Goal: Task Accomplishment & Management: Complete application form

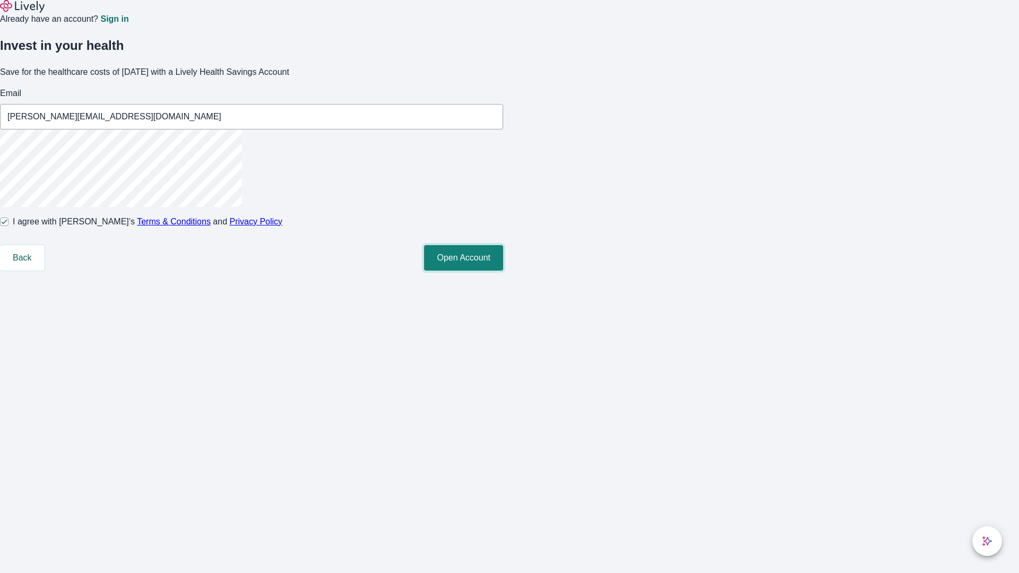
click at [503, 271] on button "Open Account" at bounding box center [463, 257] width 79 height 25
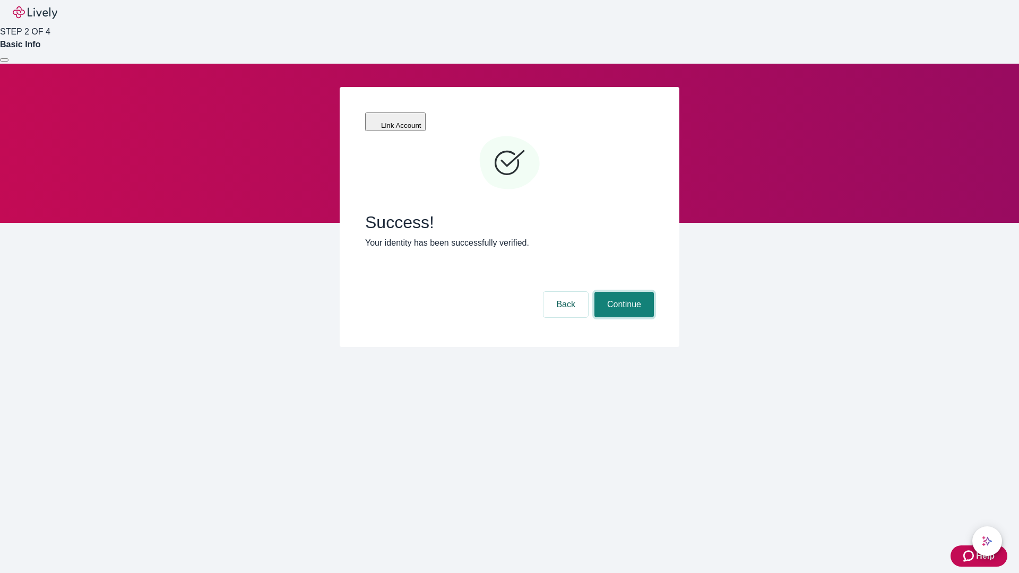
click at [622, 292] on button "Continue" at bounding box center [623, 304] width 59 height 25
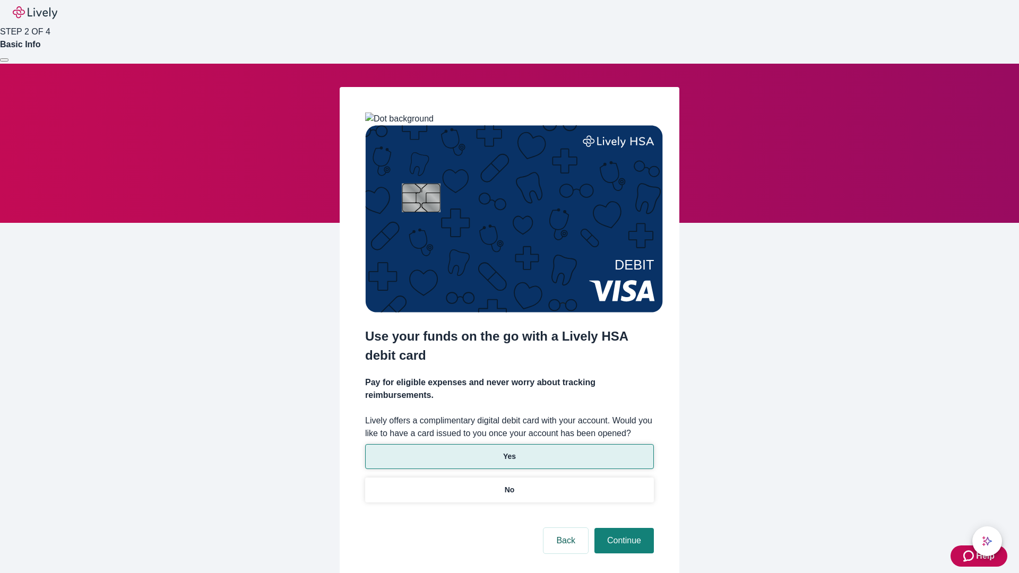
click at [509, 451] on p "Yes" at bounding box center [509, 456] width 13 height 11
click at [622, 528] on button "Continue" at bounding box center [623, 540] width 59 height 25
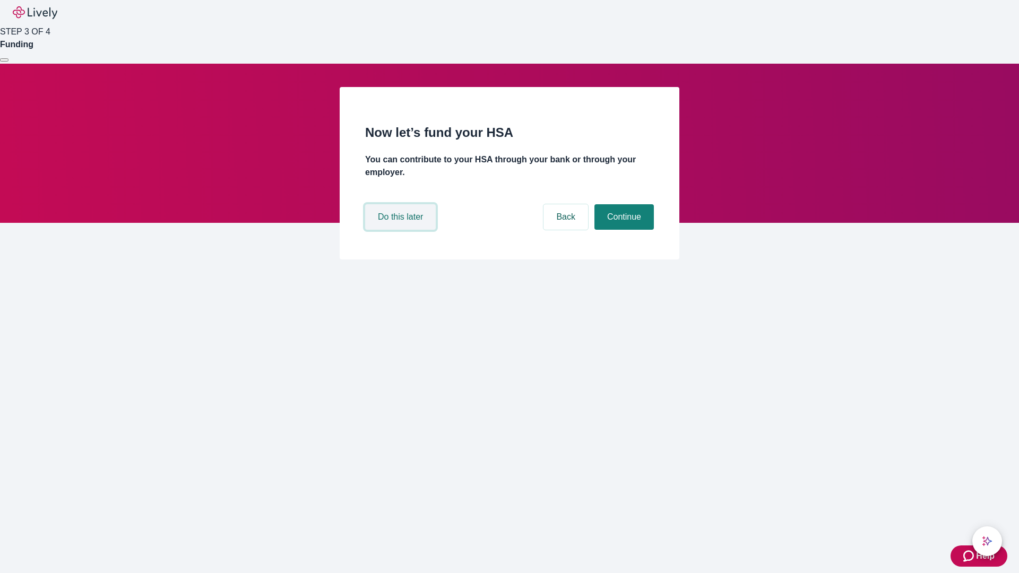
click at [402, 230] on button "Do this later" at bounding box center [400, 216] width 71 height 25
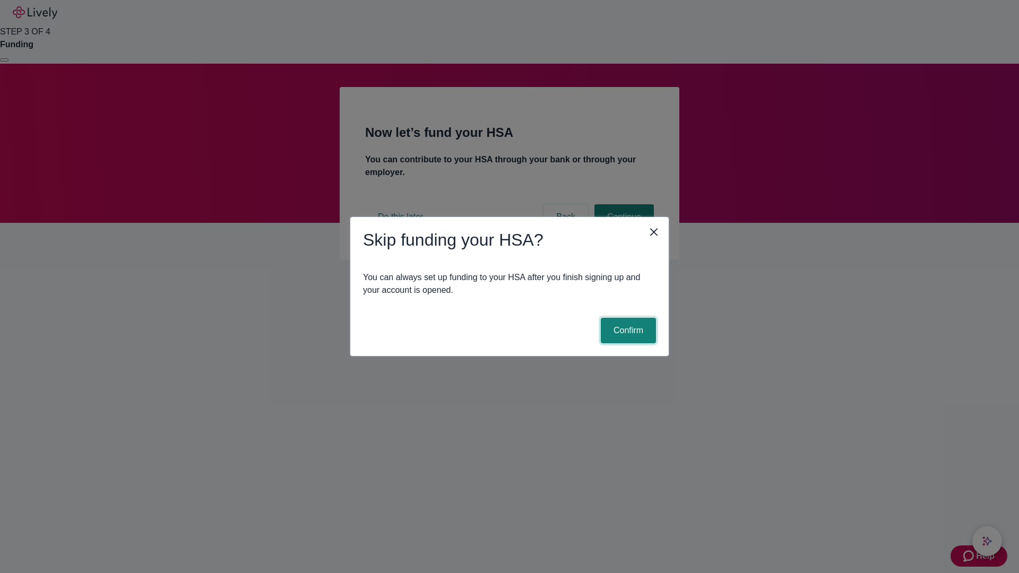
click at [627, 331] on button "Confirm" at bounding box center [628, 330] width 55 height 25
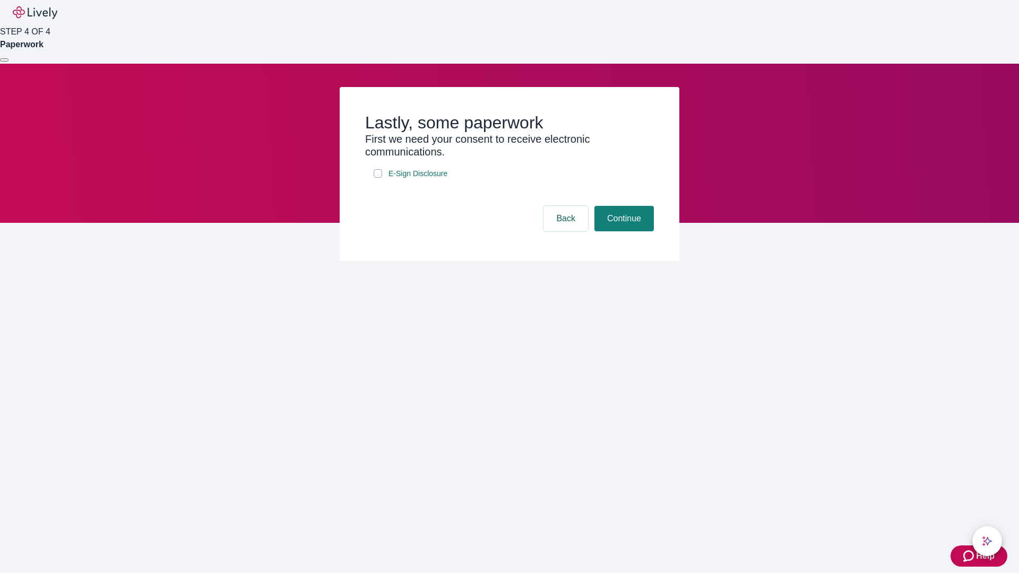
click at [378, 178] on input "E-Sign Disclosure" at bounding box center [378, 173] width 8 height 8
checkbox input "true"
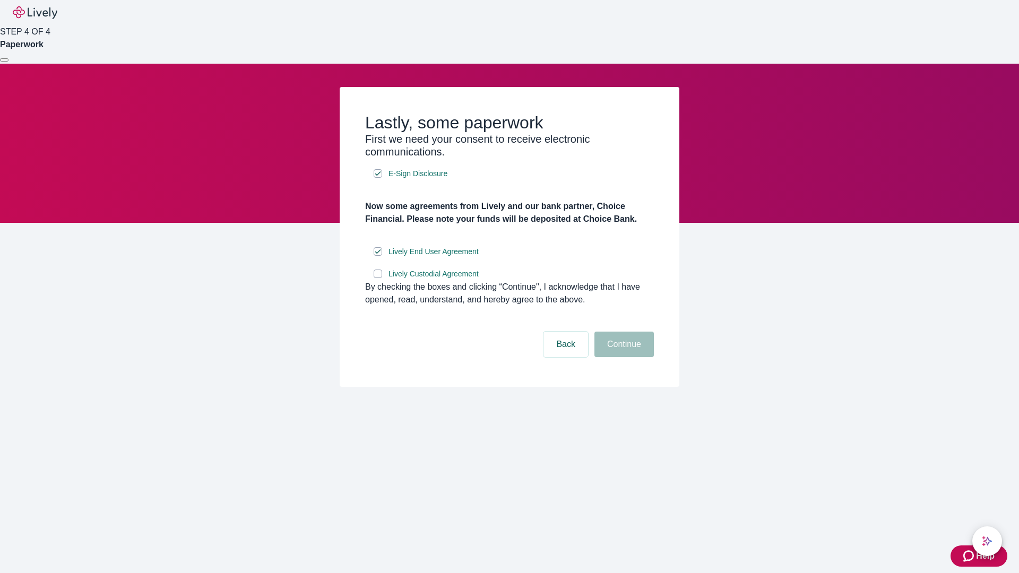
click at [378, 278] on input "Lively Custodial Agreement" at bounding box center [378, 274] width 8 height 8
checkbox input "true"
click at [622, 357] on button "Continue" at bounding box center [623, 344] width 59 height 25
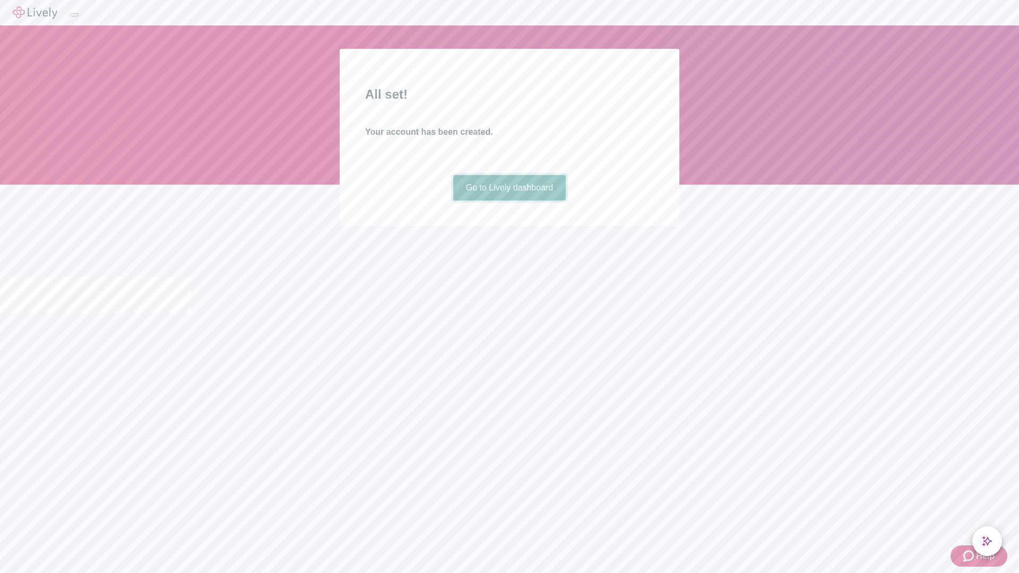
click at [509, 201] on link "Go to Lively dashboard" at bounding box center [509, 187] width 113 height 25
